Goal: Transaction & Acquisition: Purchase product/service

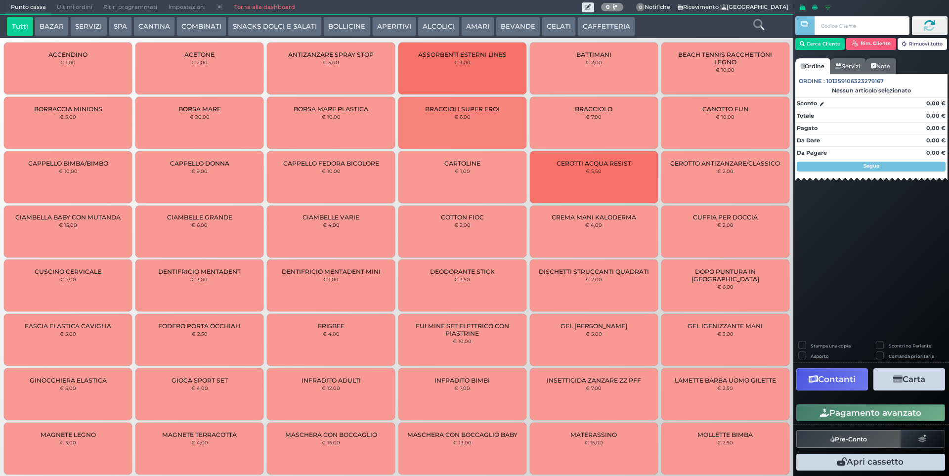
click at [429, 24] on button "ALCOLICI" at bounding box center [439, 27] width 42 height 20
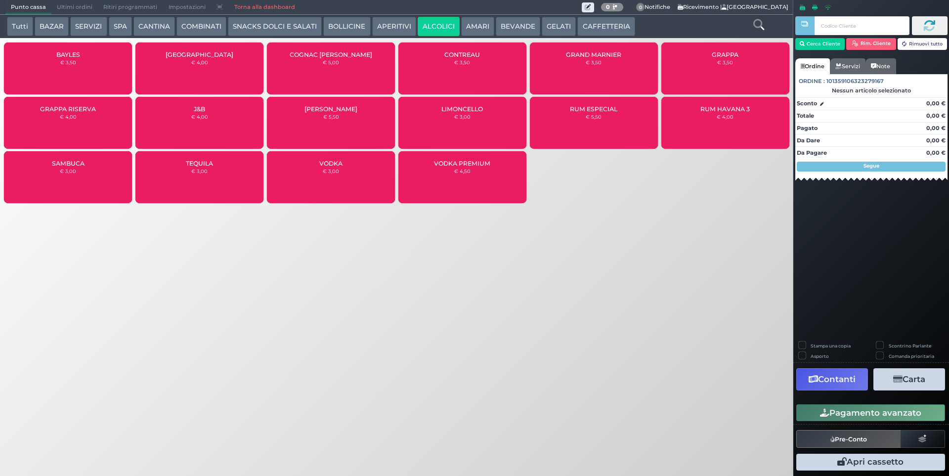
click at [332, 28] on button "BOLLICINE" at bounding box center [346, 27] width 47 height 20
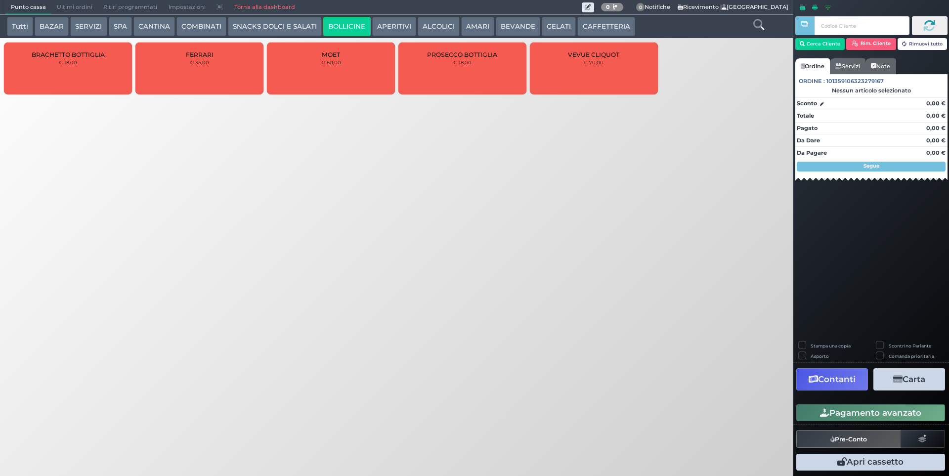
click at [480, 63] on div "PROSECCO BOTTIGLIA € 18,00" at bounding box center [462, 69] width 128 height 52
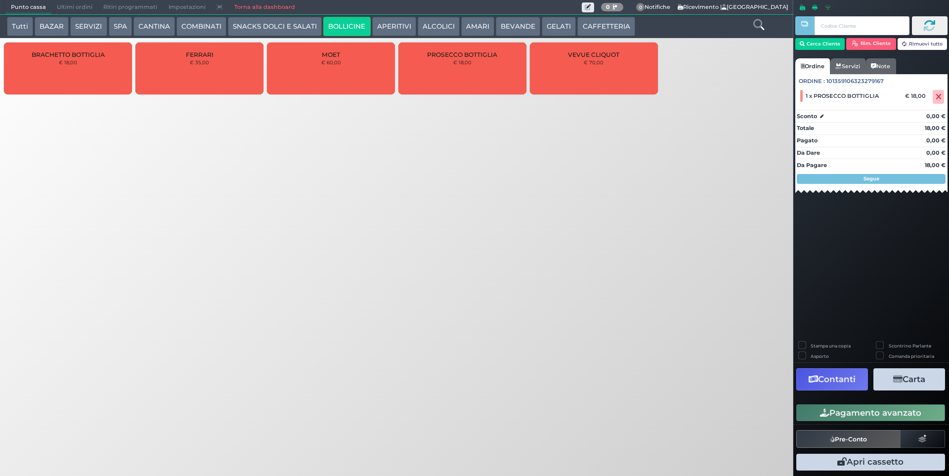
click at [811, 345] on label "Stampa una copia" at bounding box center [831, 346] width 40 height 6
checkbox input "true"
click at [919, 379] on button "Carta" at bounding box center [909, 379] width 72 height 22
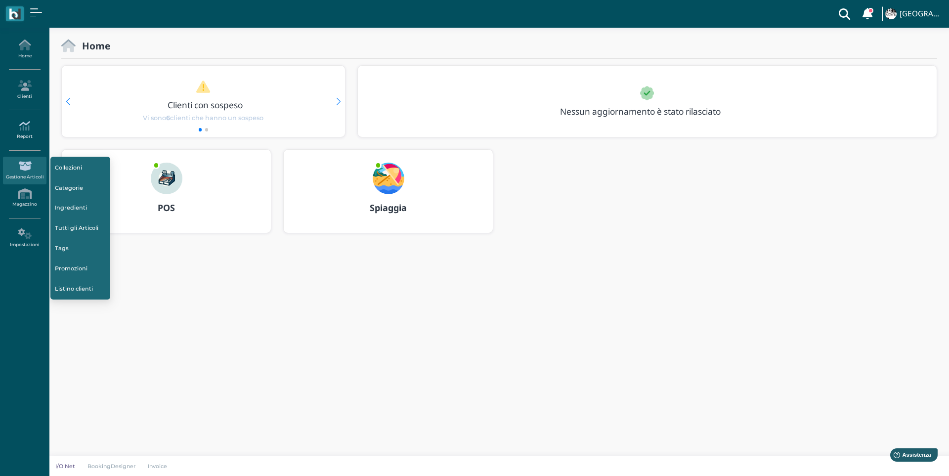
click at [16, 132] on link "Report" at bounding box center [24, 130] width 43 height 27
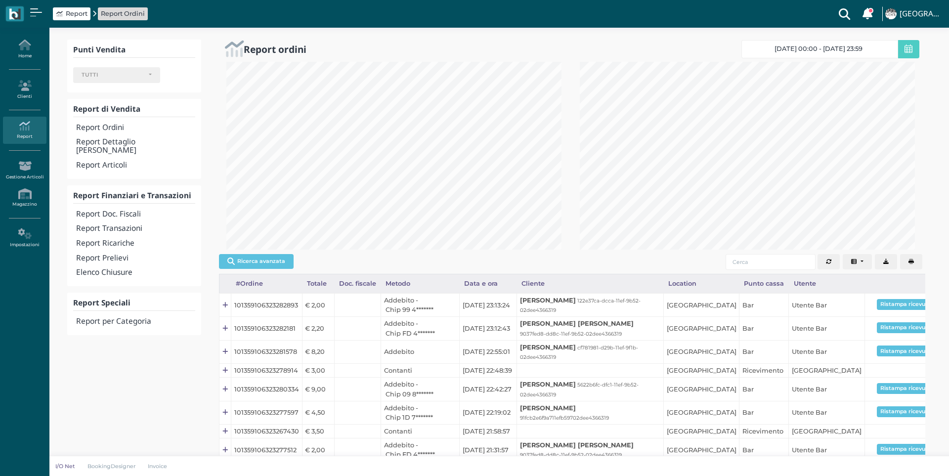
select select
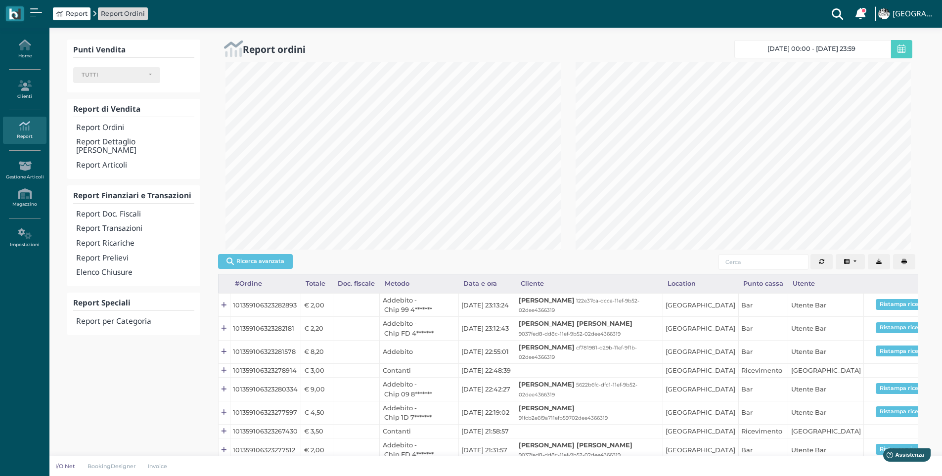
click at [123, 224] on h4 "Report Transazioni" at bounding box center [135, 228] width 118 height 8
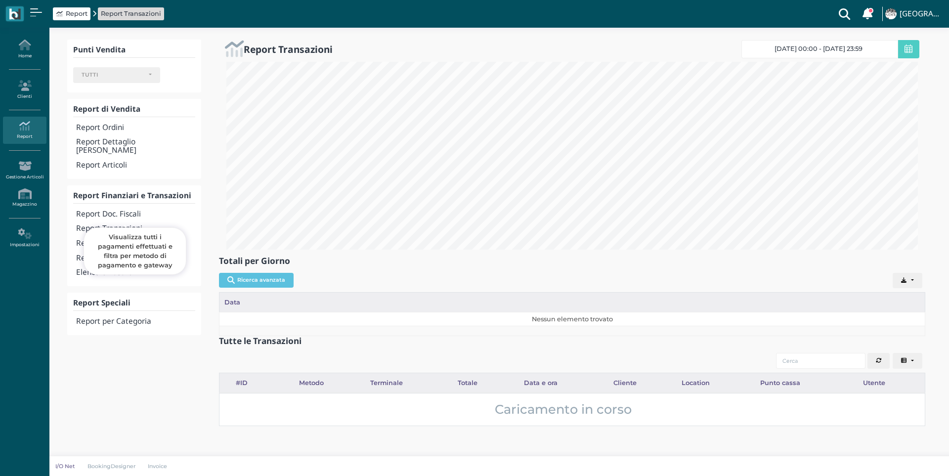
select select
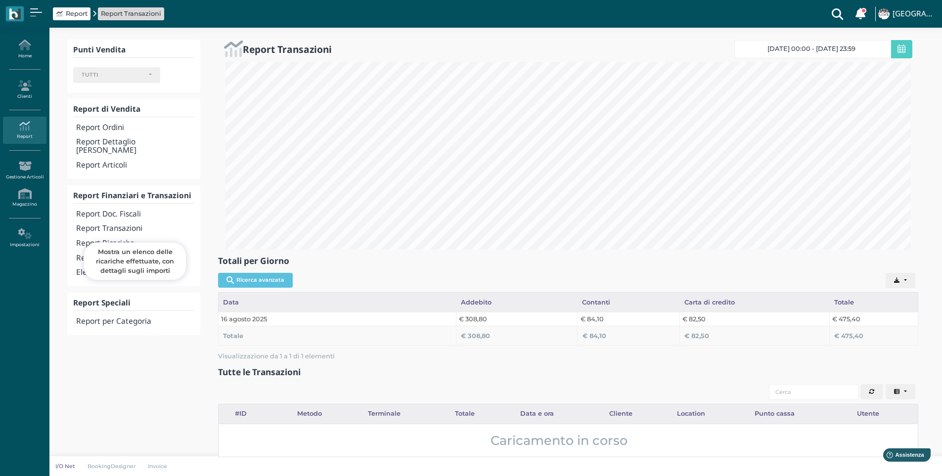
scroll to position [494150, 493638]
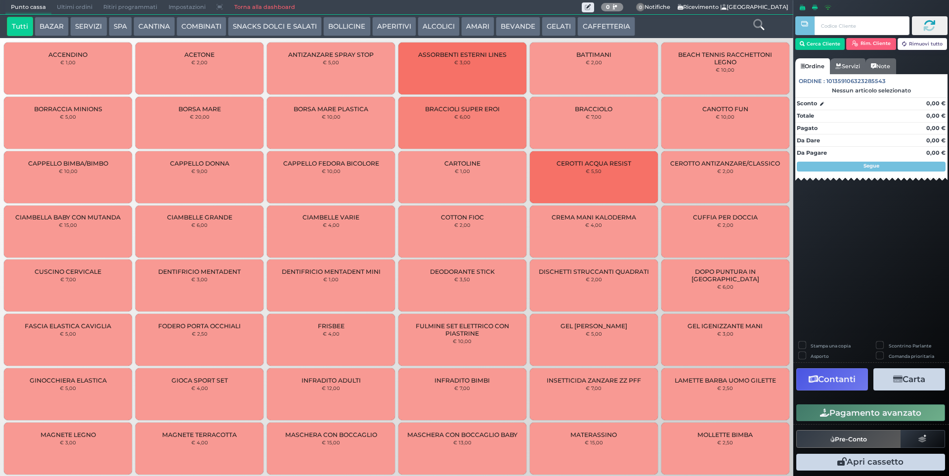
click at [518, 21] on button "BEVANDE" at bounding box center [518, 27] width 44 height 20
